Goal: Check status: Check status

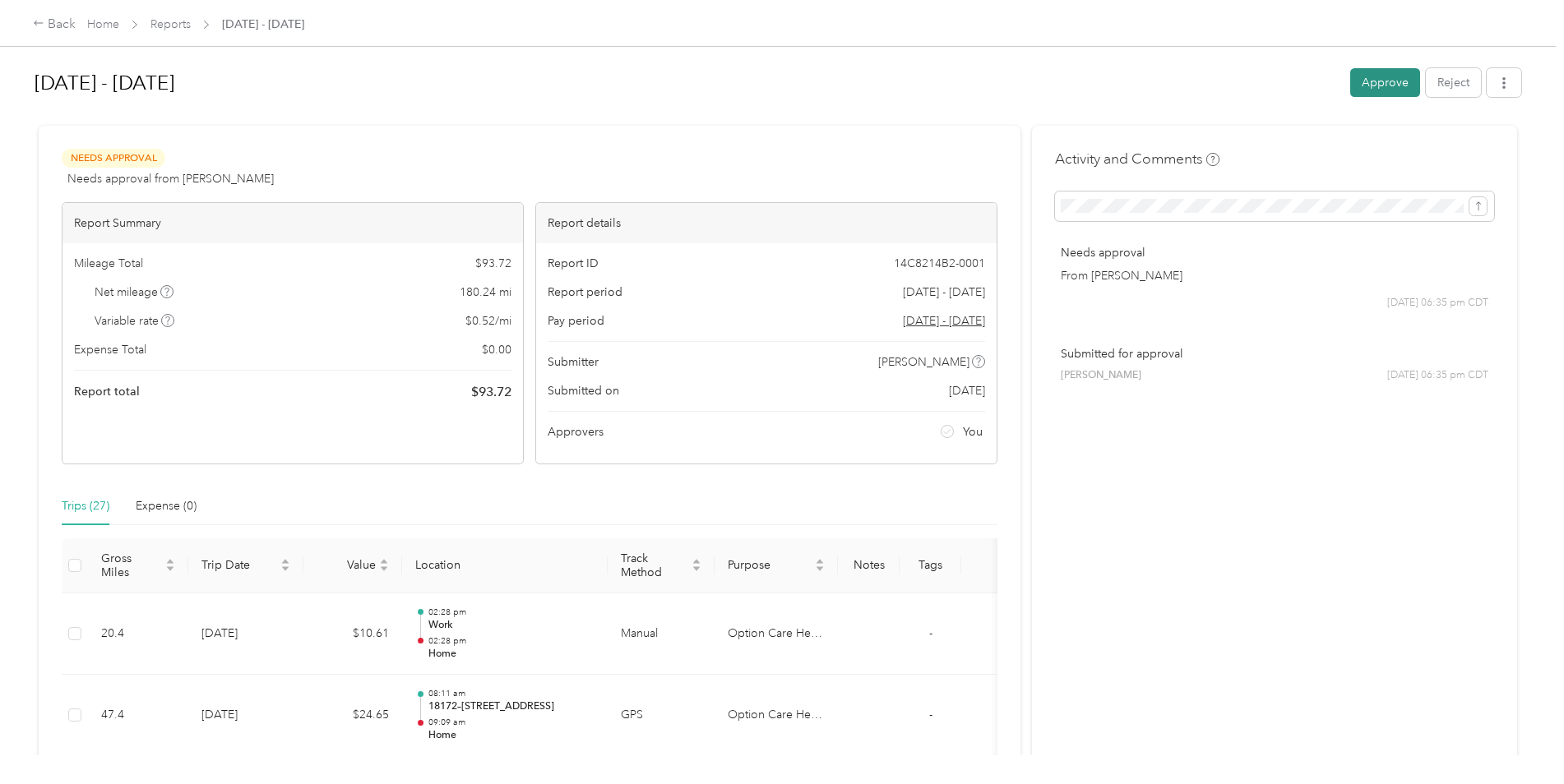
click at [1388, 85] on button "Approve" at bounding box center [1385, 82] width 70 height 29
